Goal: Task Accomplishment & Management: Manage account settings

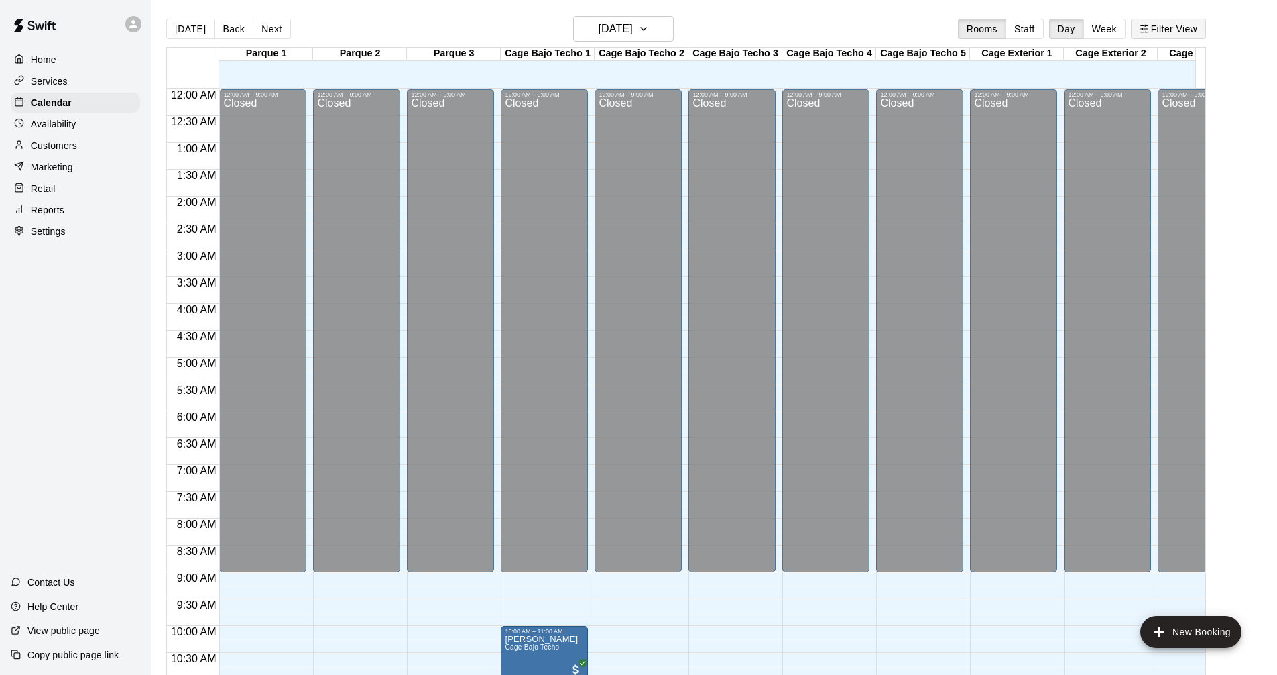
scroll to position [630, 0]
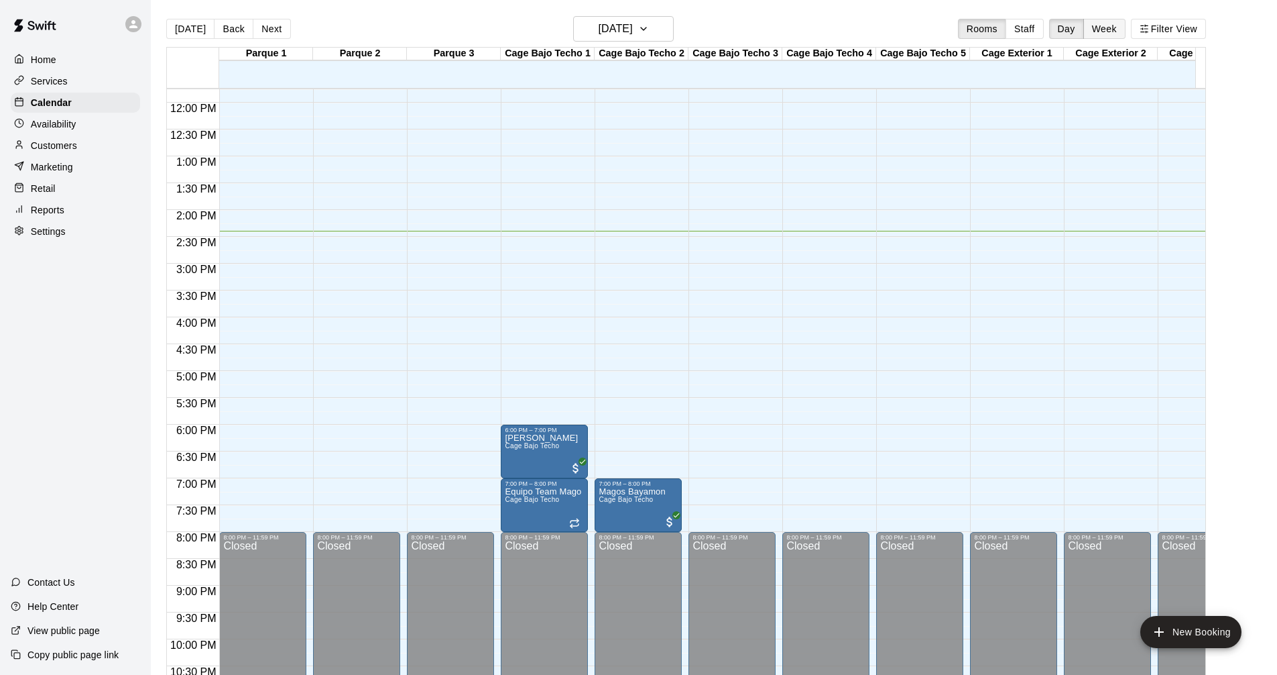
click at [1116, 32] on button "Week" at bounding box center [1105, 29] width 42 height 20
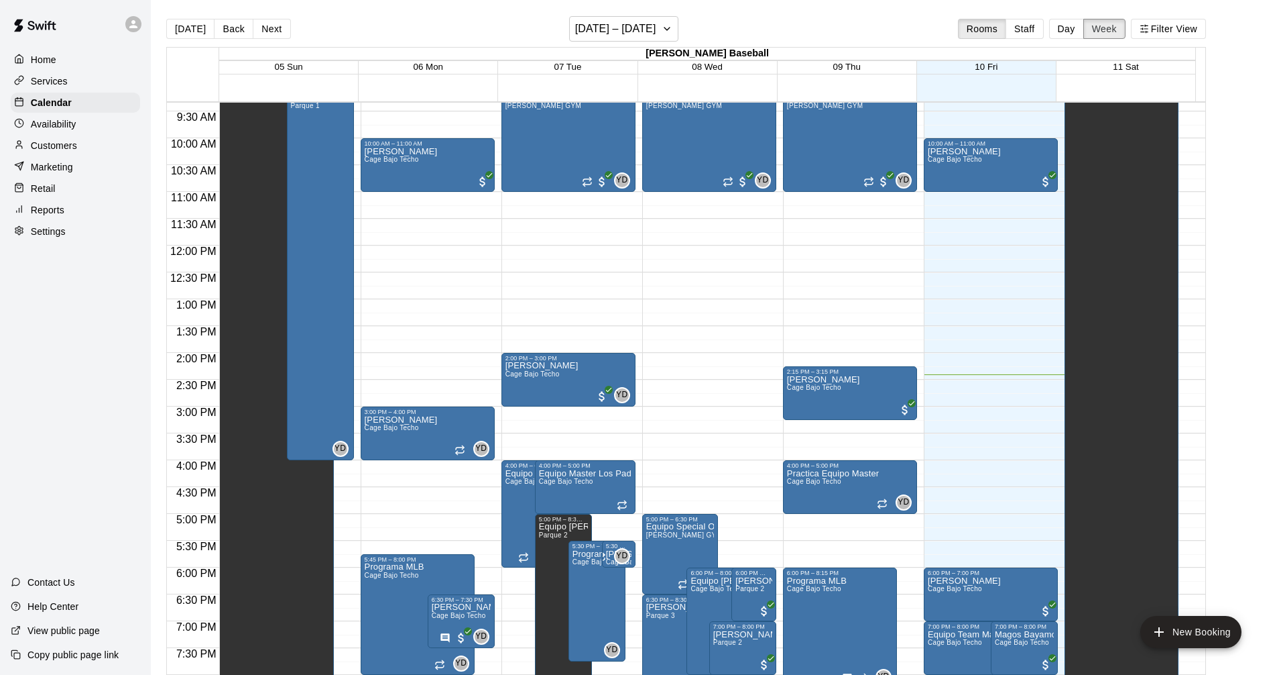
scroll to position [434, 0]
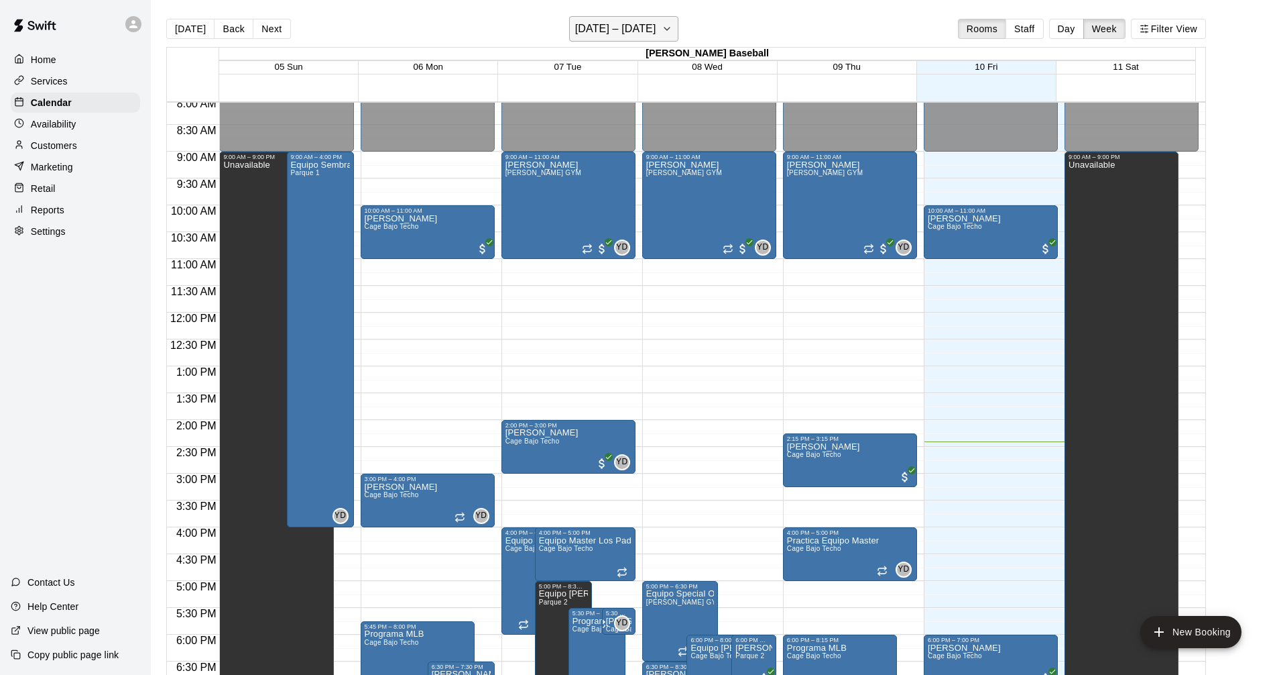
click at [663, 22] on icon "button" at bounding box center [667, 29] width 11 height 16
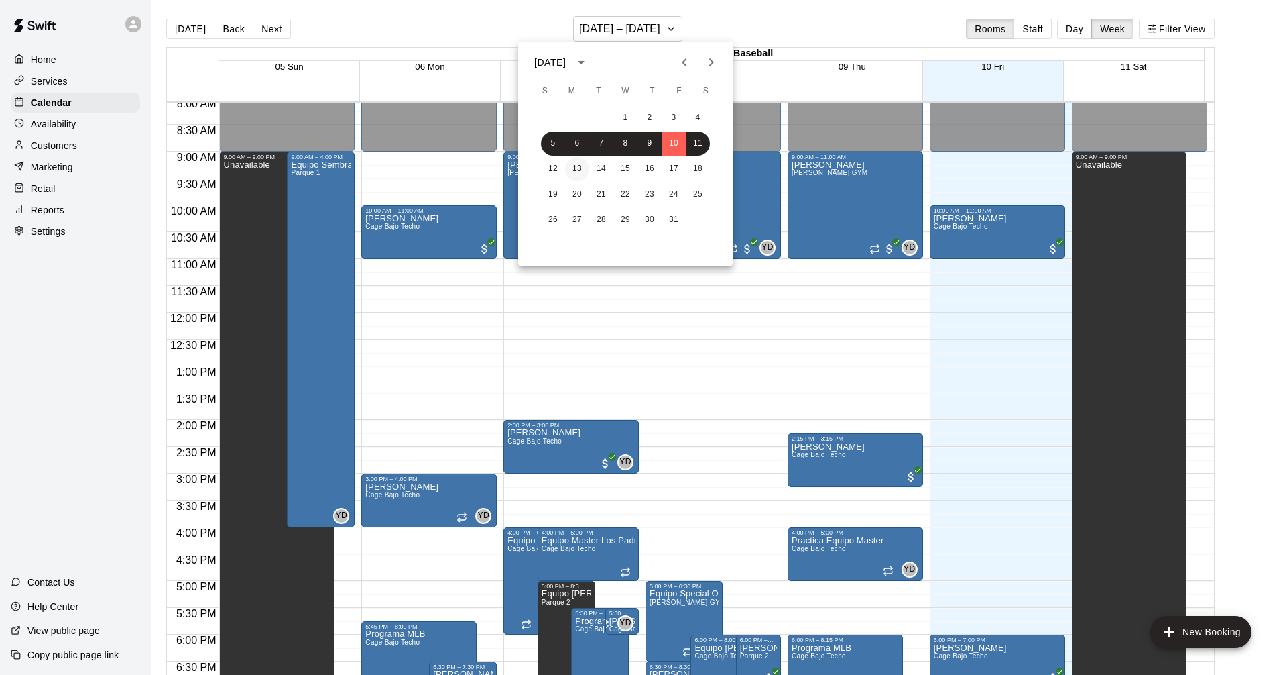
click at [573, 173] on button "13" at bounding box center [577, 169] width 24 height 24
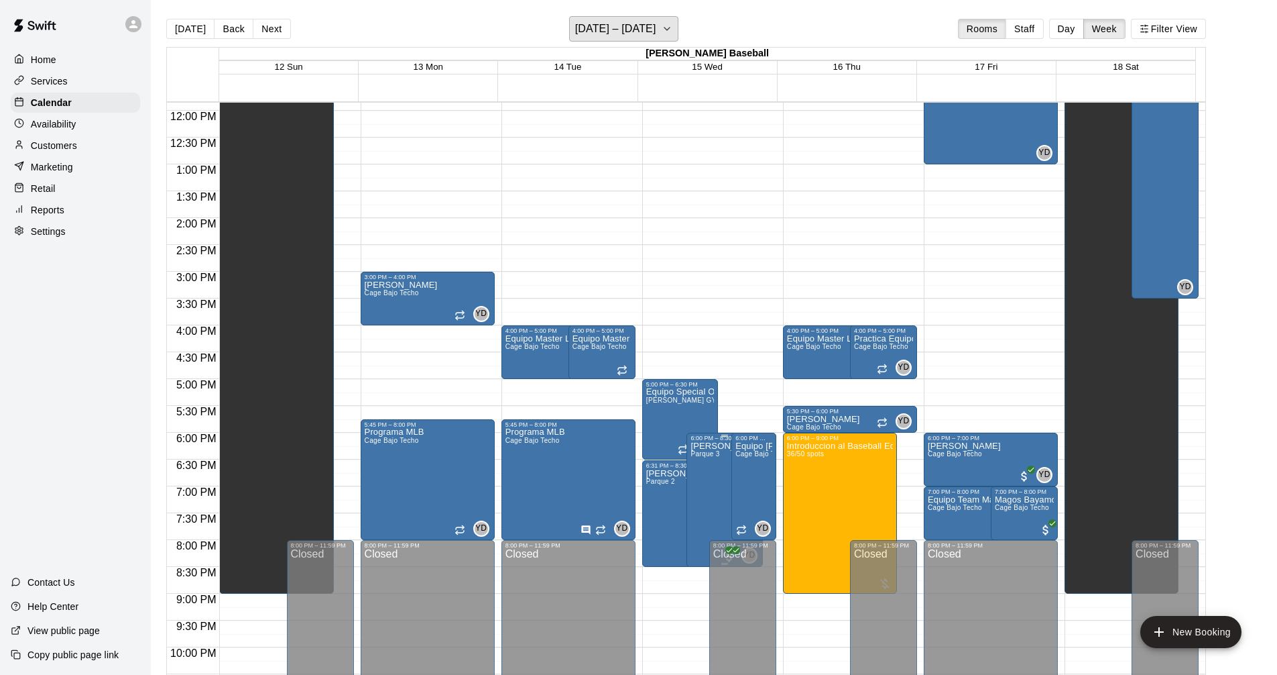
scroll to position [636, 0]
click at [839, 178] on div "12:00 AM – 9:00 AM Closed 4:00 PM – 5:00 PM Equipo Master Los Padres Cage Bajo …" at bounding box center [850, 110] width 134 height 1287
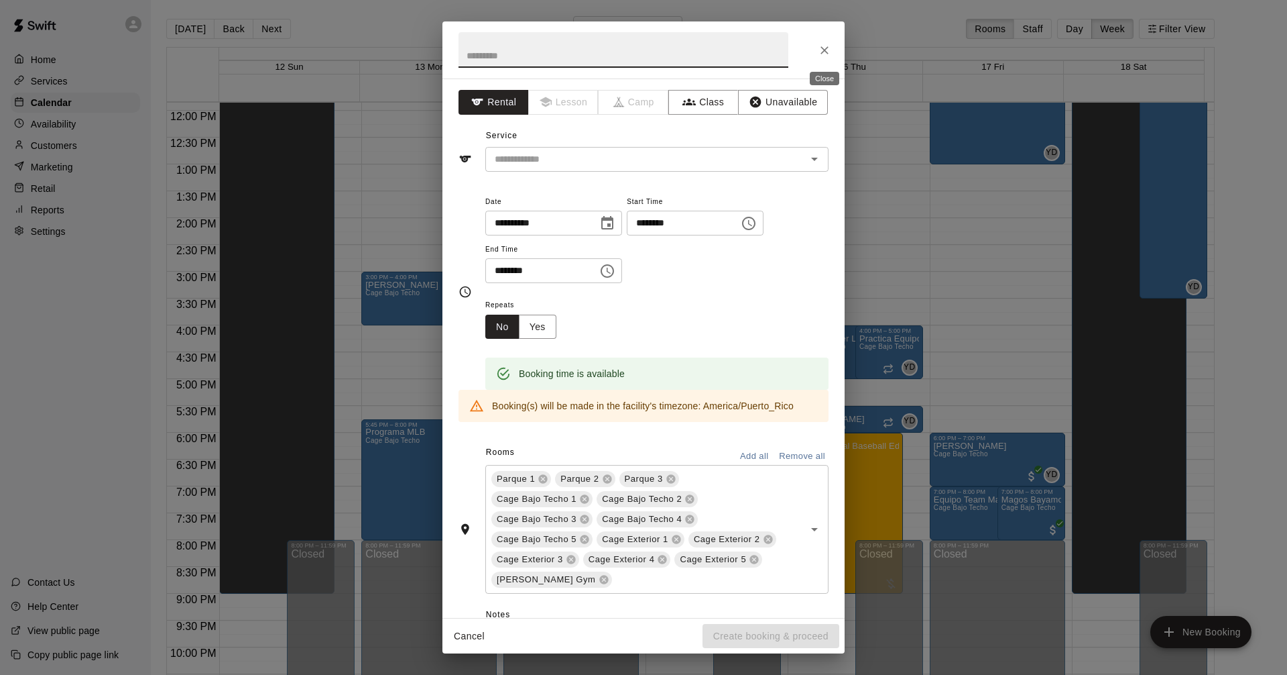
drag, startPoint x: 829, startPoint y: 52, endPoint x: 730, endPoint y: 17, distance: 105.4
click at [829, 52] on icon "Close" at bounding box center [824, 50] width 13 height 13
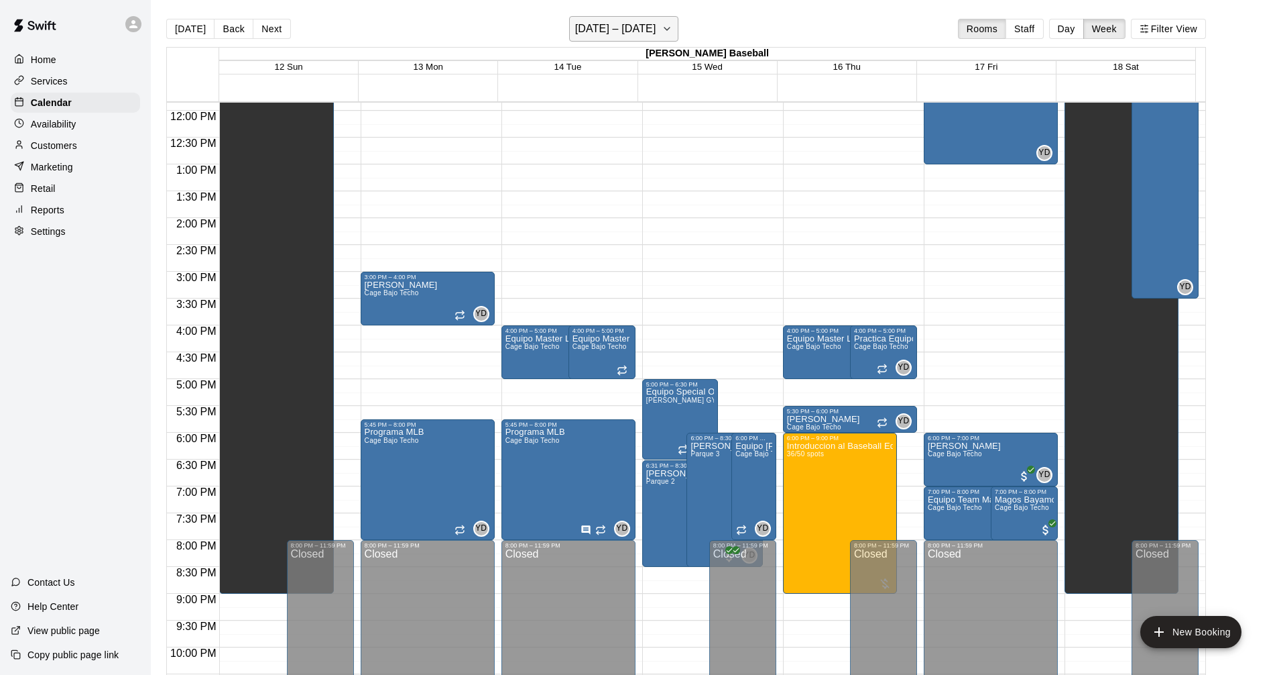
click at [668, 32] on icon "button" at bounding box center [667, 29] width 11 height 16
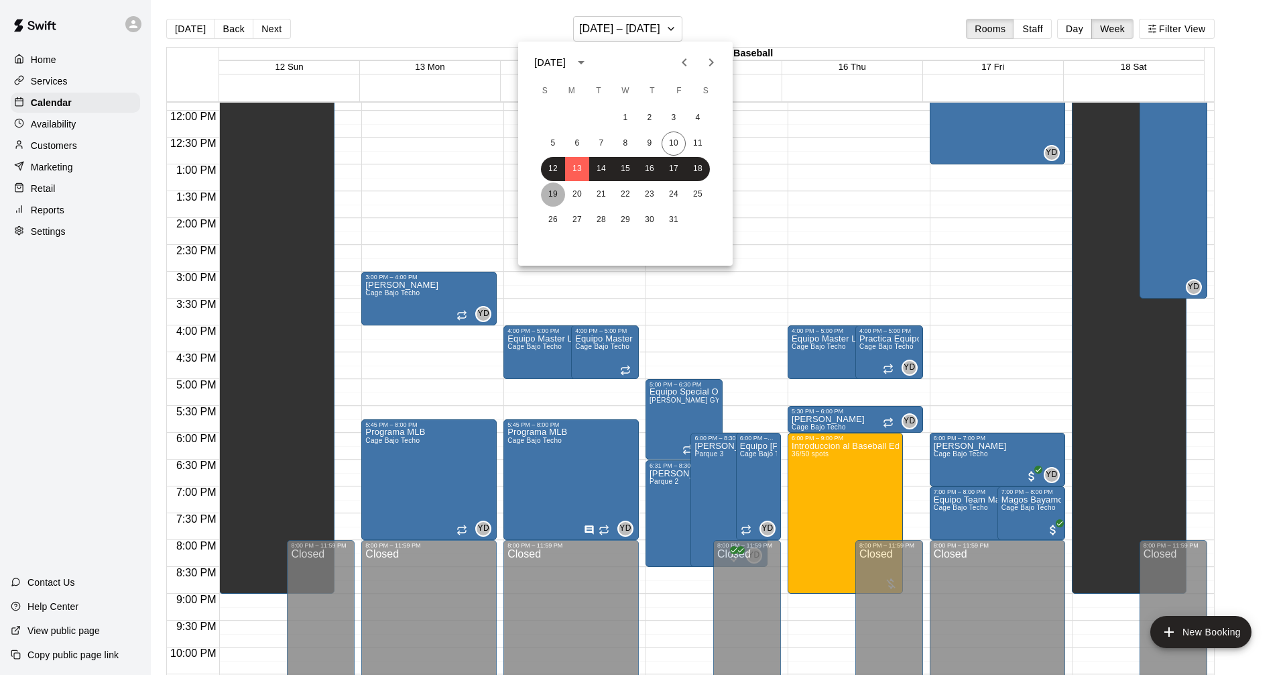
click at [555, 194] on button "19" at bounding box center [553, 194] width 24 height 24
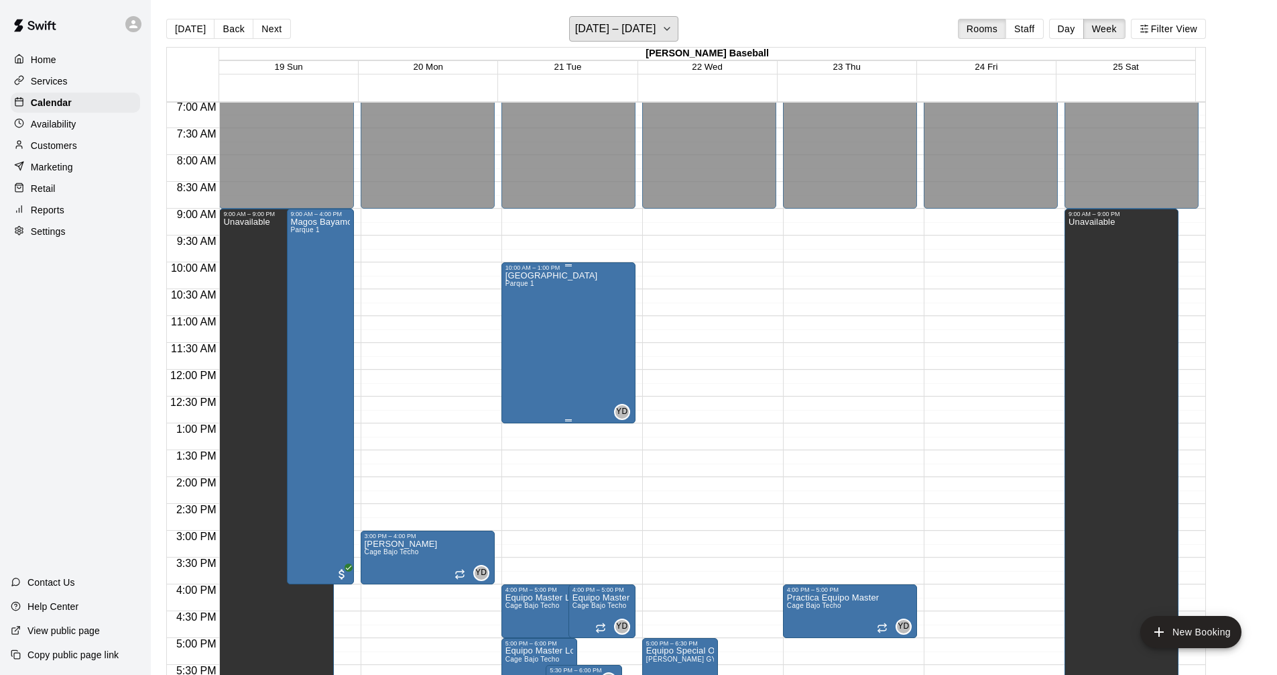
scroll to position [300, 0]
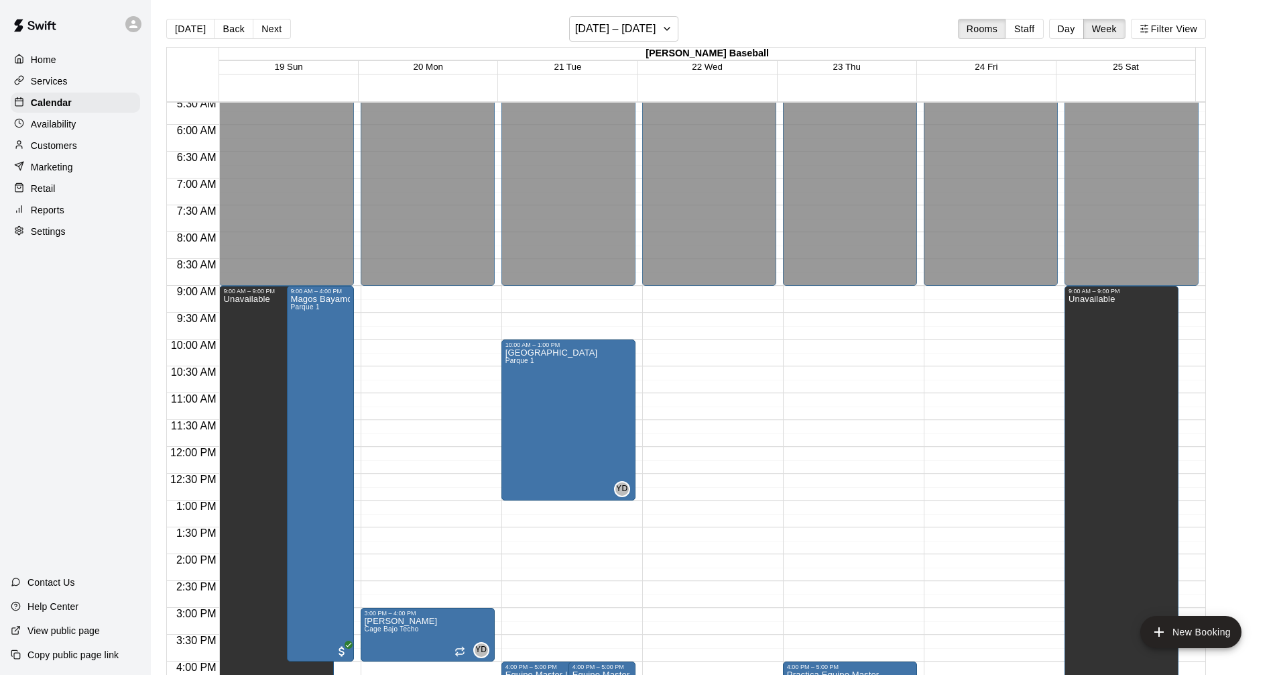
click at [50, 62] on p "Home" at bounding box center [43, 59] width 25 height 13
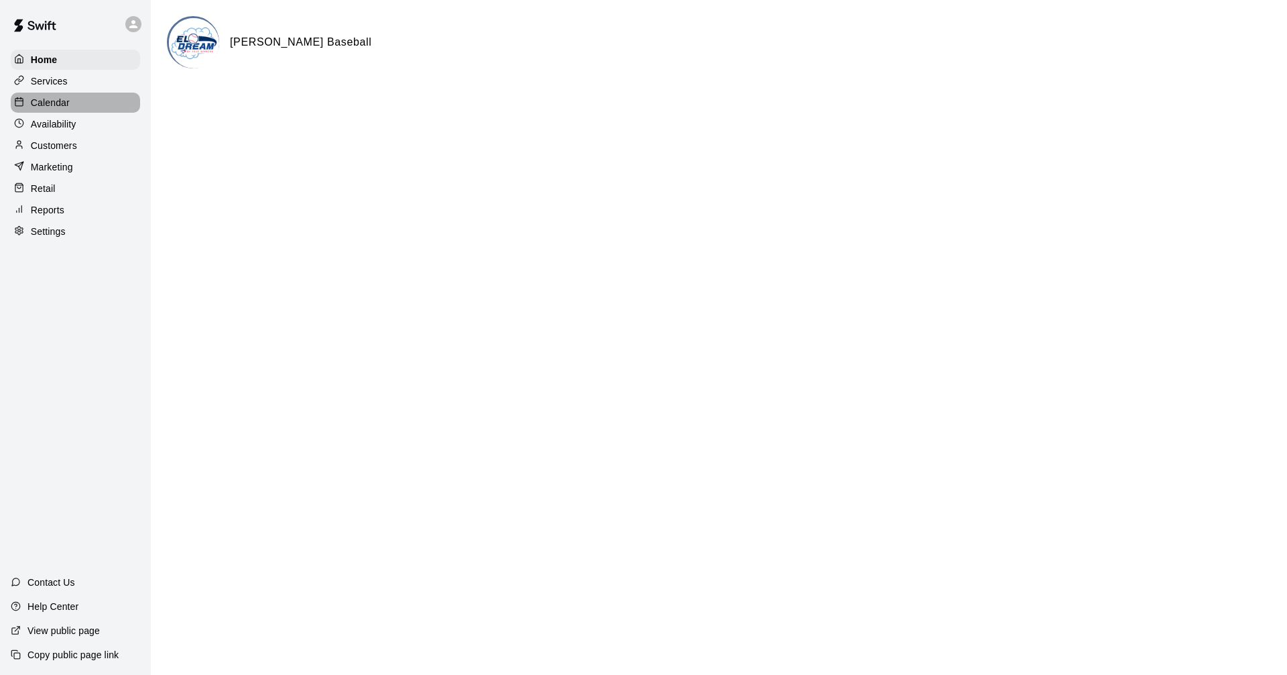
click at [45, 105] on p "Calendar" at bounding box center [50, 102] width 39 height 13
